Goal: Information Seeking & Learning: Learn about a topic

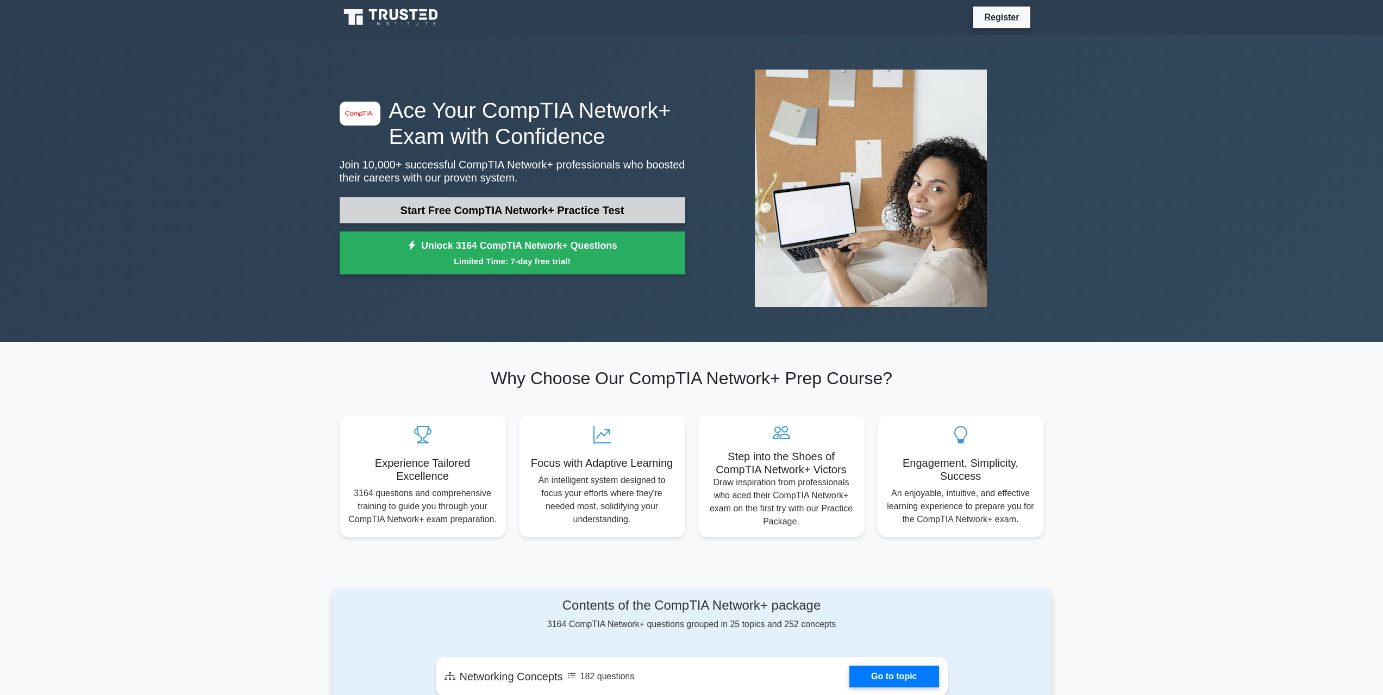
click at [580, 205] on link "Start Free CompTIA Network+ Practice Test" at bounding box center [513, 210] width 346 height 26
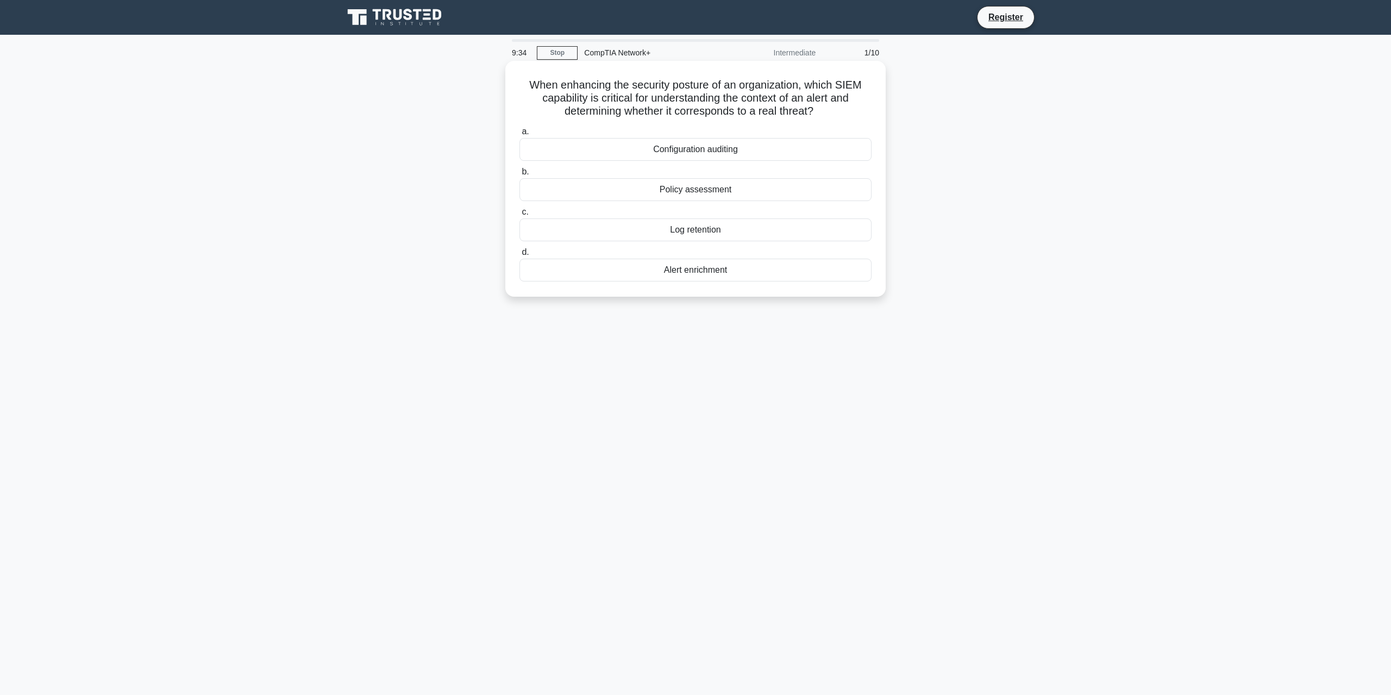
click at [657, 193] on div "Policy assessment" at bounding box center [696, 189] width 352 height 23
click at [520, 176] on input "b. Policy assessment" at bounding box center [520, 171] width 0 height 7
click at [649, 266] on div "Longer, random keys" at bounding box center [696, 270] width 352 height 23
click at [520, 256] on input "d. Longer, random keys" at bounding box center [520, 252] width 0 height 7
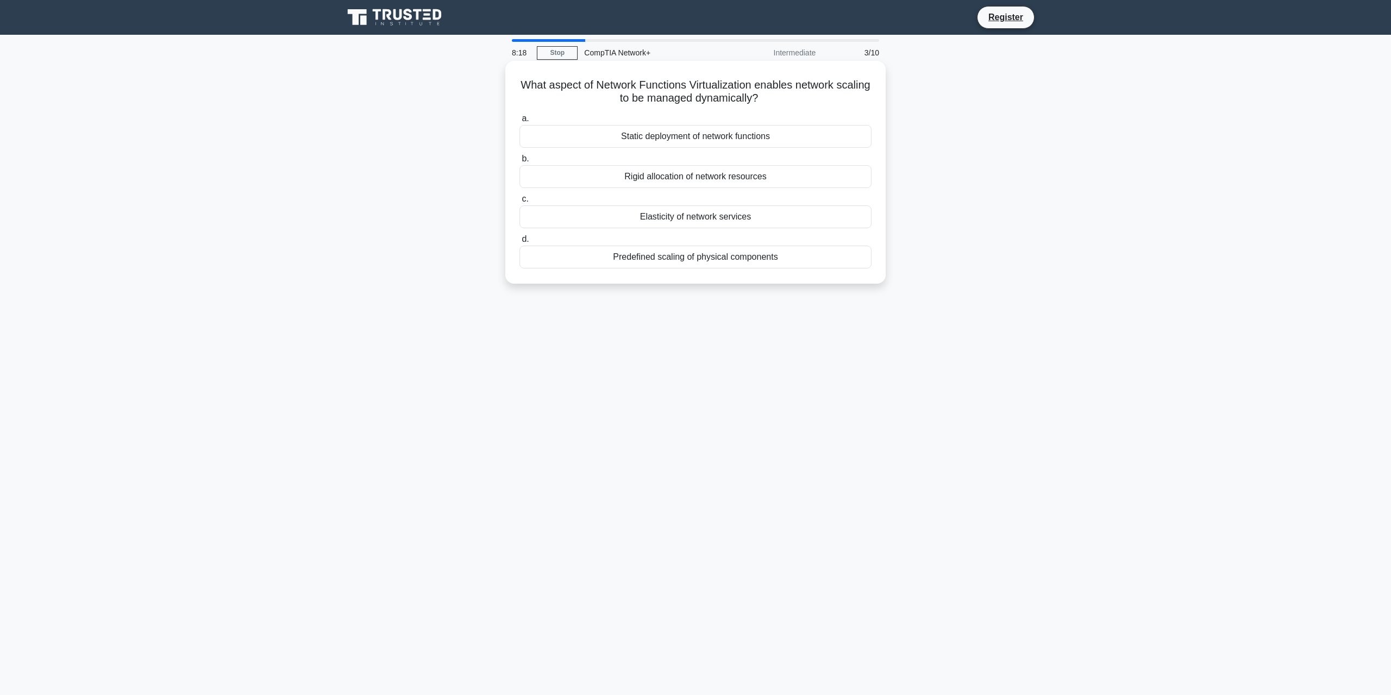
click at [700, 218] on div "Elasticity of network services" at bounding box center [696, 216] width 352 height 23
click at [520, 203] on input "c. Elasticity of network services" at bounding box center [520, 199] width 0 height 7
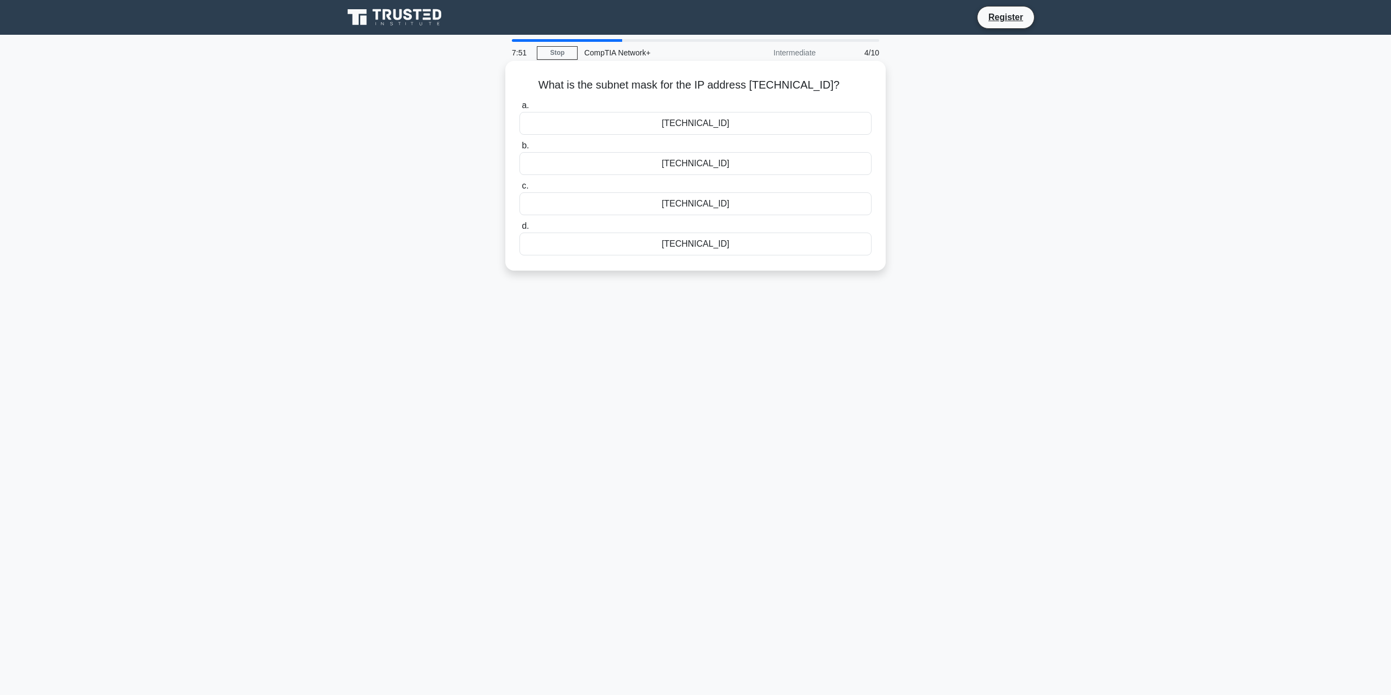
click at [730, 164] on div "255.255.240.0" at bounding box center [696, 163] width 352 height 23
click at [520, 149] on input "b. 255.255.240.0" at bounding box center [520, 145] width 0 height 7
